Goal: Navigation & Orientation: Find specific page/section

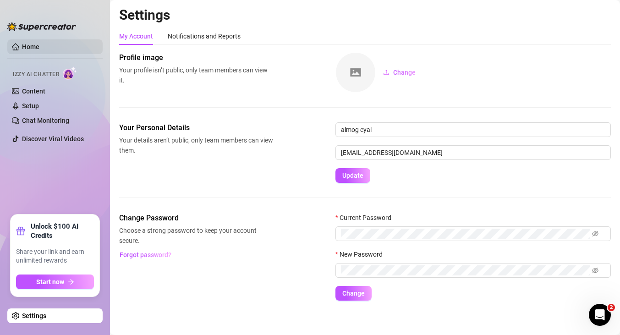
click at [26, 48] on link "Home" at bounding box center [30, 46] width 17 height 7
